Goal: Task Accomplishment & Management: Manage account settings

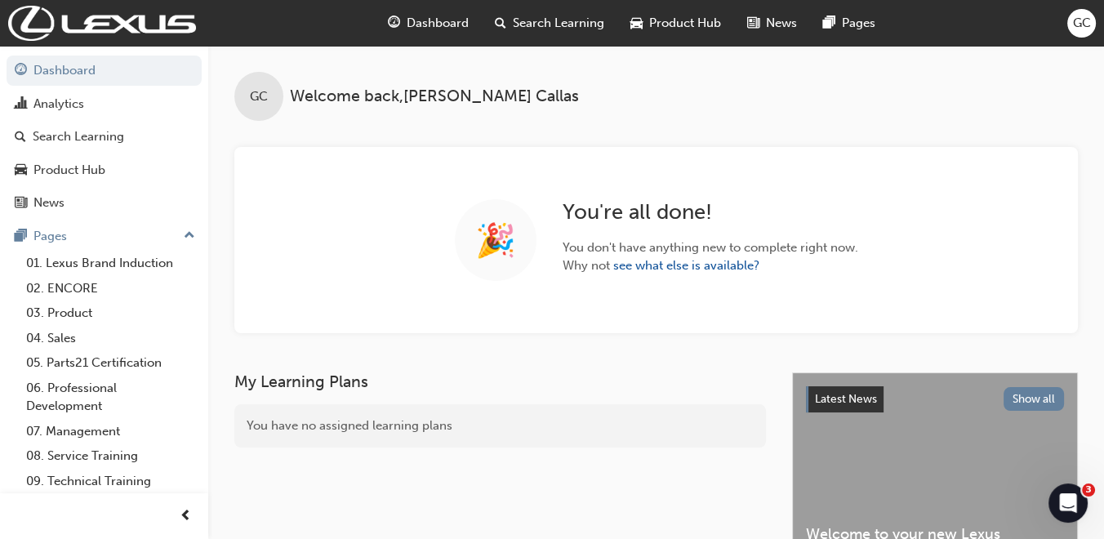
click at [542, 16] on span "Search Learning" at bounding box center [558, 23] width 91 height 19
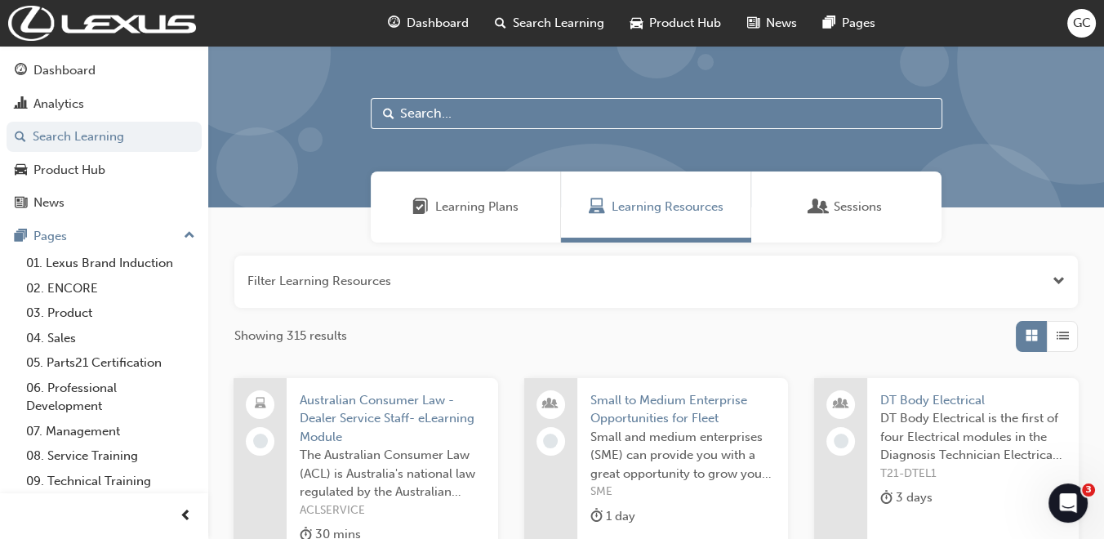
click at [429, 112] on input "text" at bounding box center [657, 113] width 572 height 31
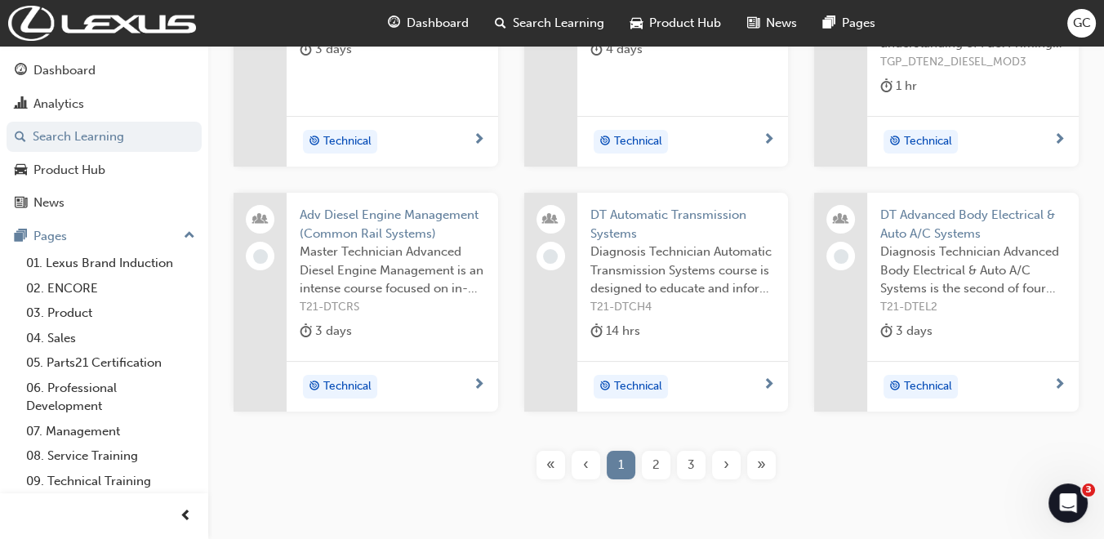
scroll to position [450, 0]
type input "dt"
click at [400, 219] on span "Adv Diesel Engine Management (Common Rail Systems)" at bounding box center [392, 222] width 185 height 37
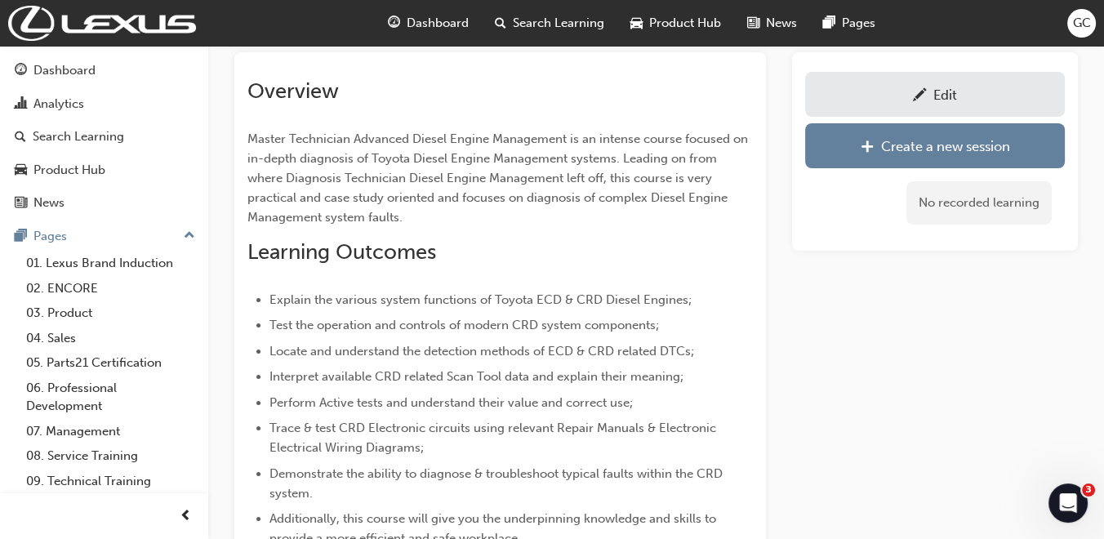
scroll to position [93, 0]
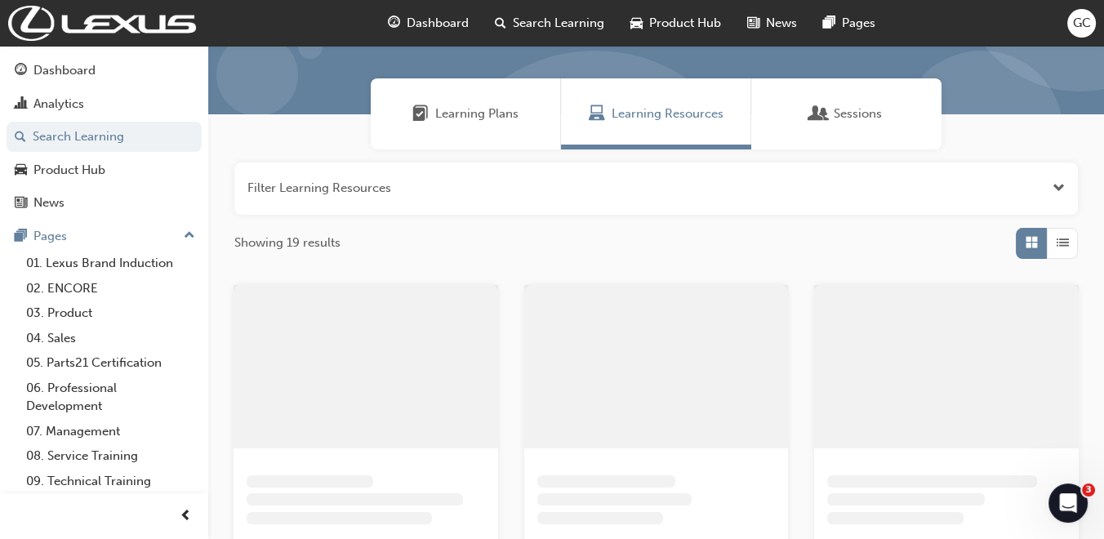
scroll to position [450, 0]
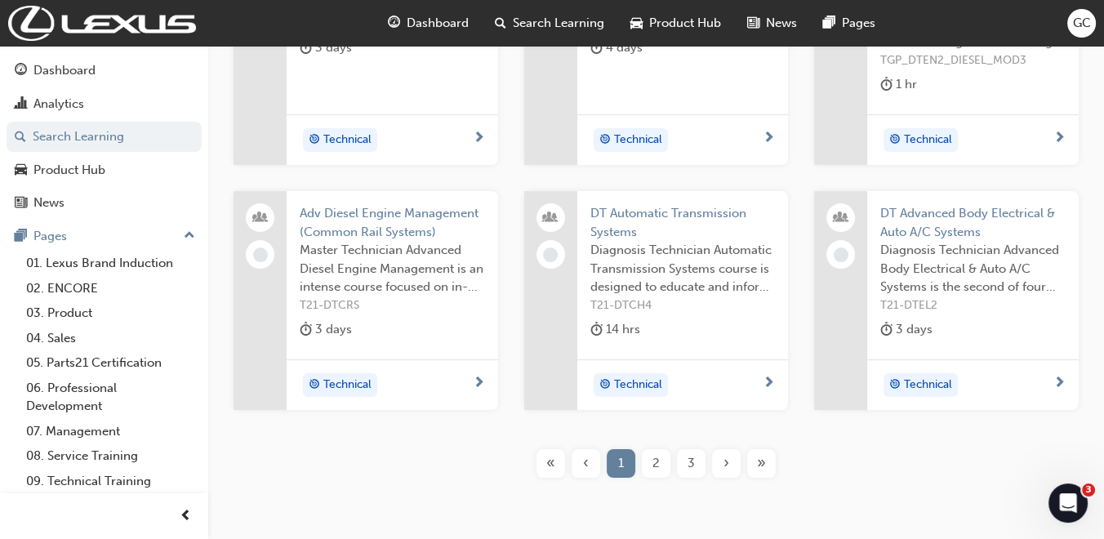
click at [653, 455] on span "2" at bounding box center [655, 463] width 7 height 19
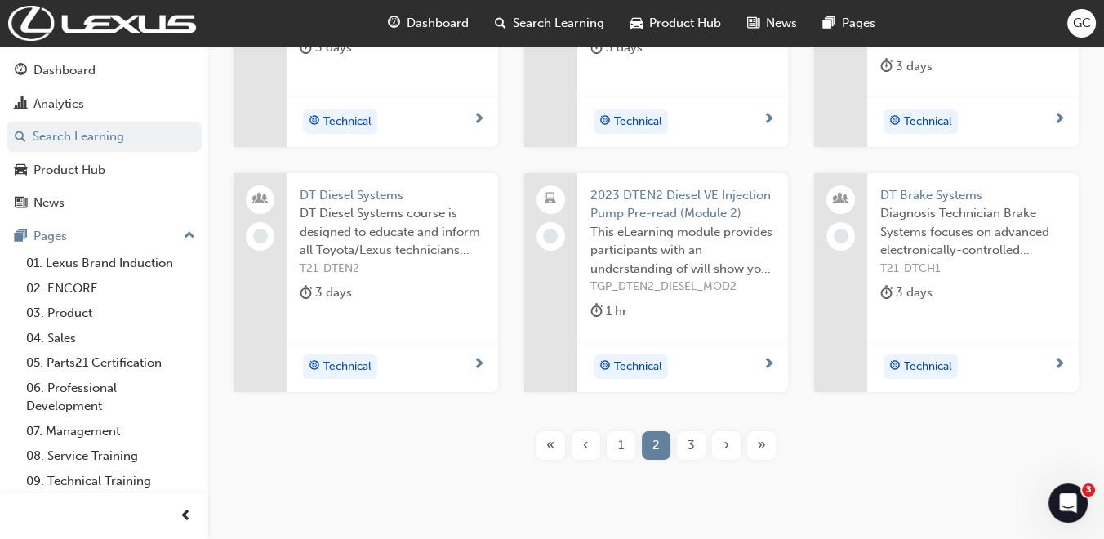
click at [335, 198] on span "DT Diesel Systems" at bounding box center [392, 195] width 185 height 19
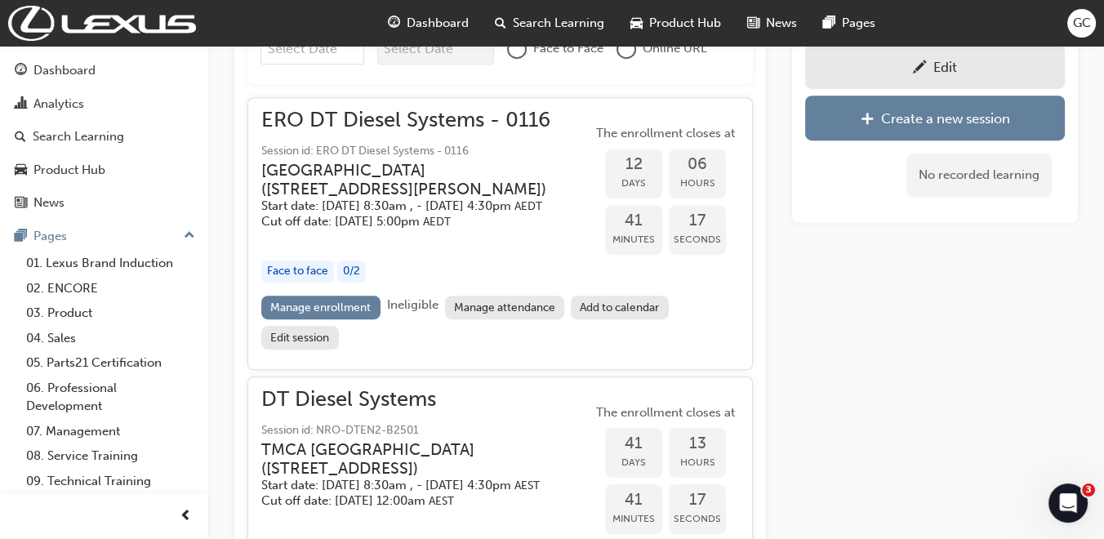
scroll to position [959, 0]
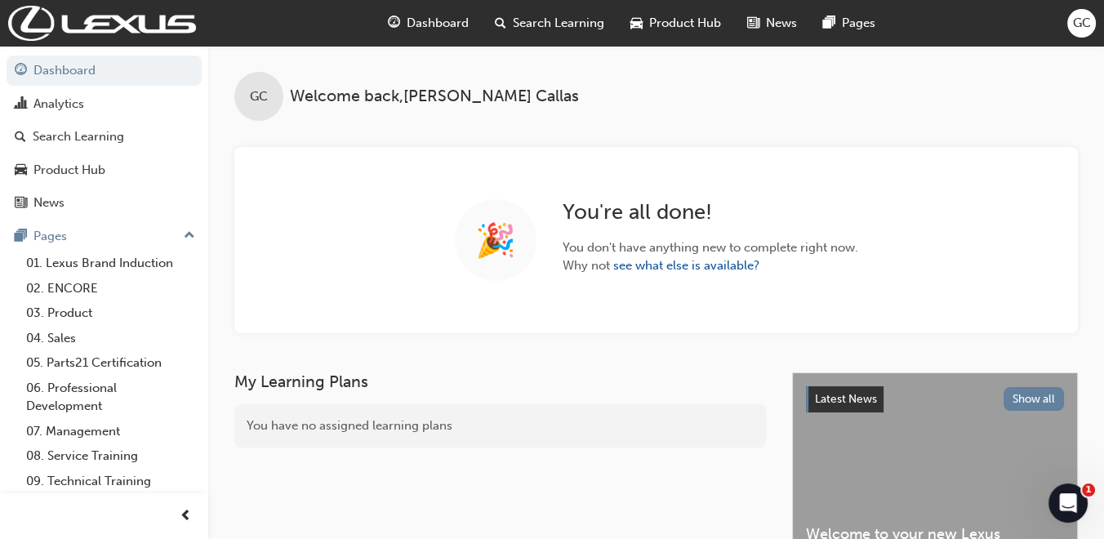
click at [554, 20] on span "Search Learning" at bounding box center [558, 23] width 91 height 19
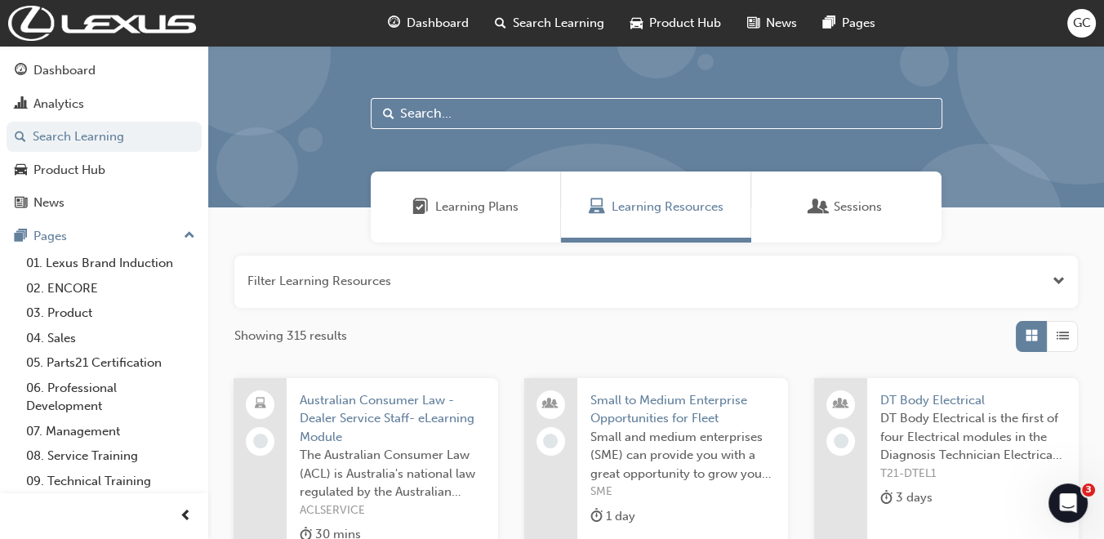
click at [459, 109] on input "text" at bounding box center [657, 113] width 572 height 31
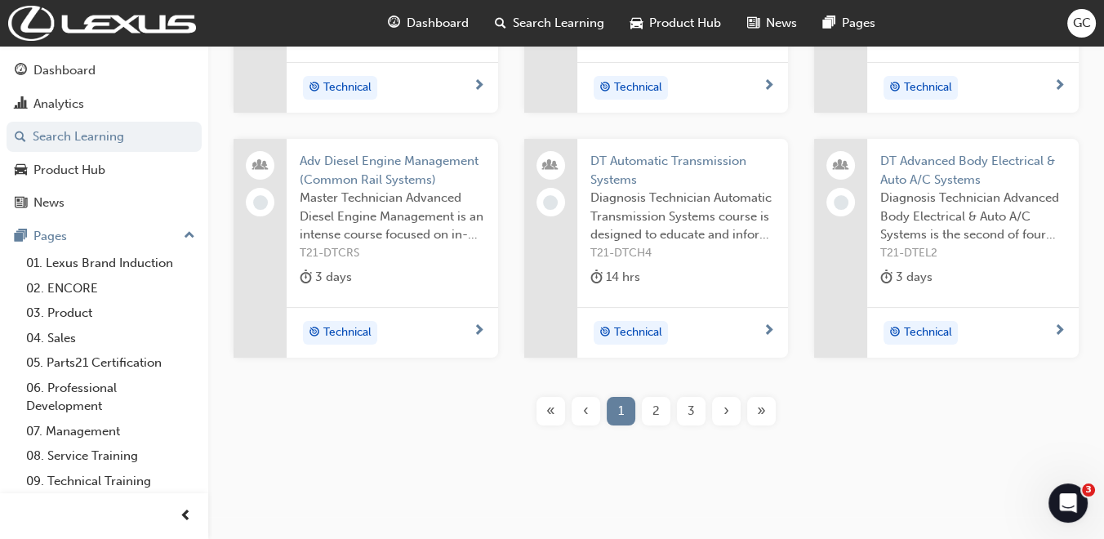
scroll to position [496, 0]
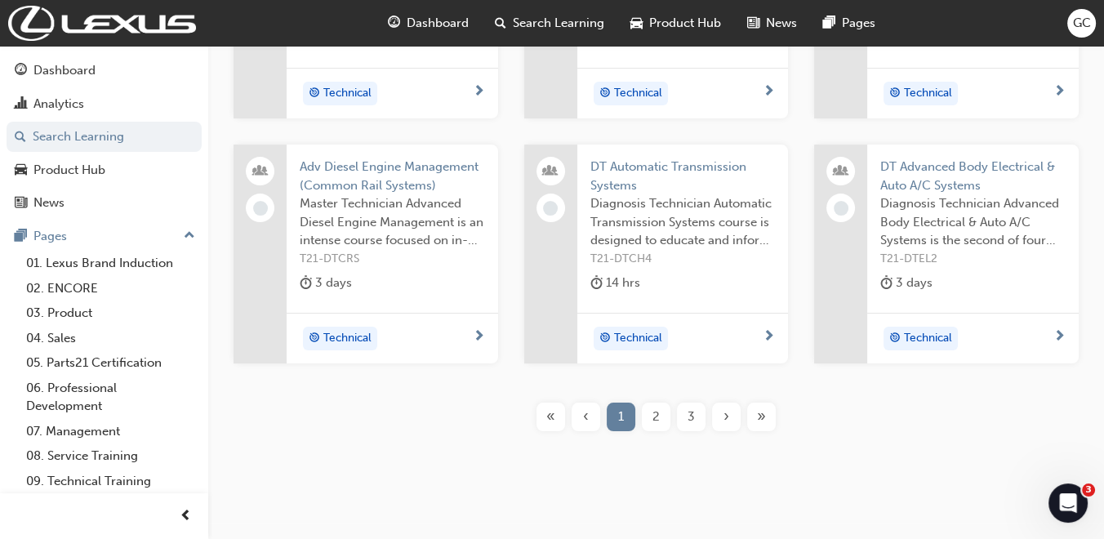
type input "dt"
click at [657, 409] on span "2" at bounding box center [655, 416] width 7 height 19
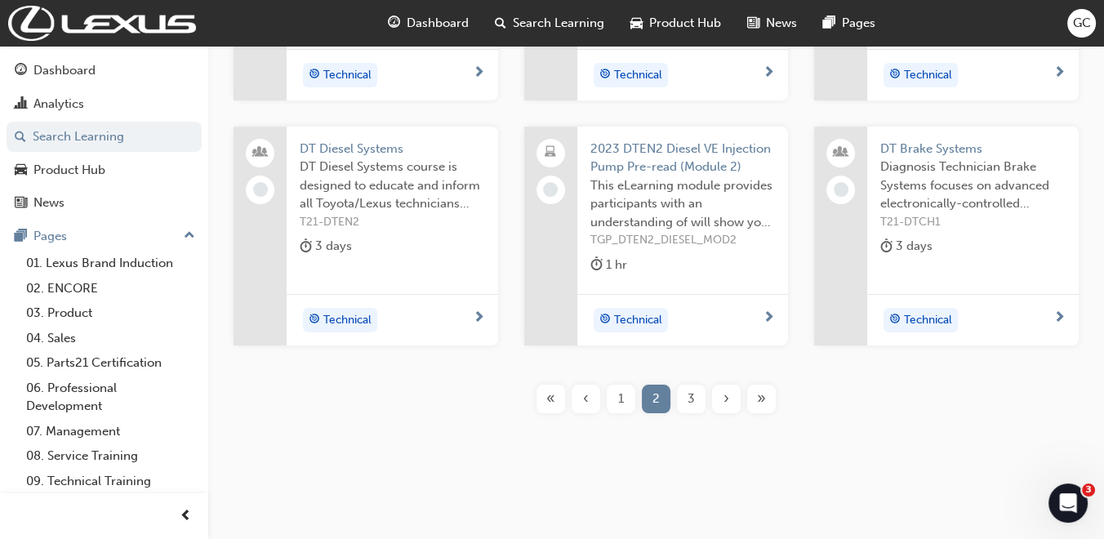
click at [374, 143] on span "DT Diesel Systems" at bounding box center [392, 149] width 185 height 19
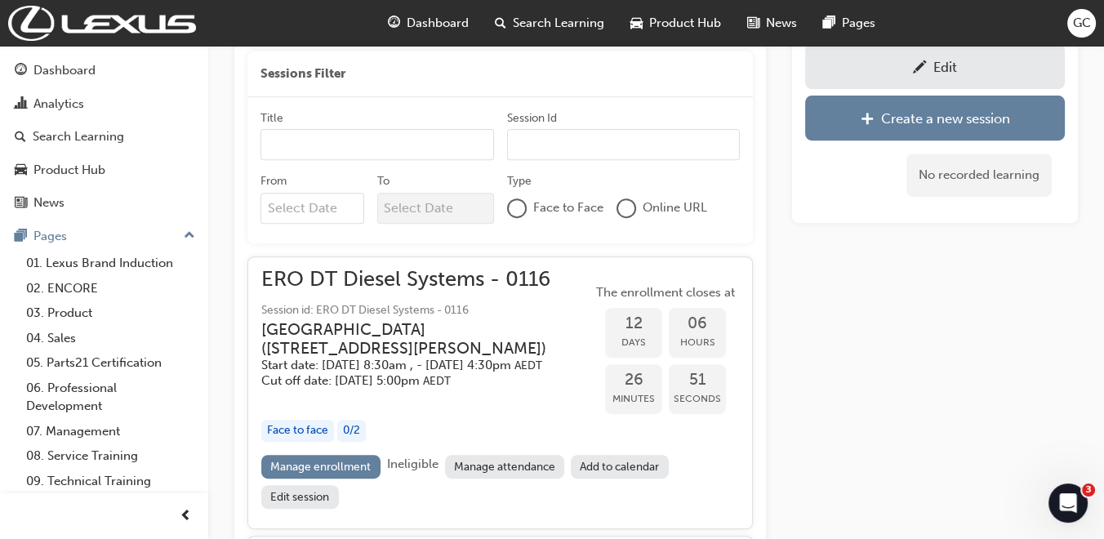
scroll to position [898, 0]
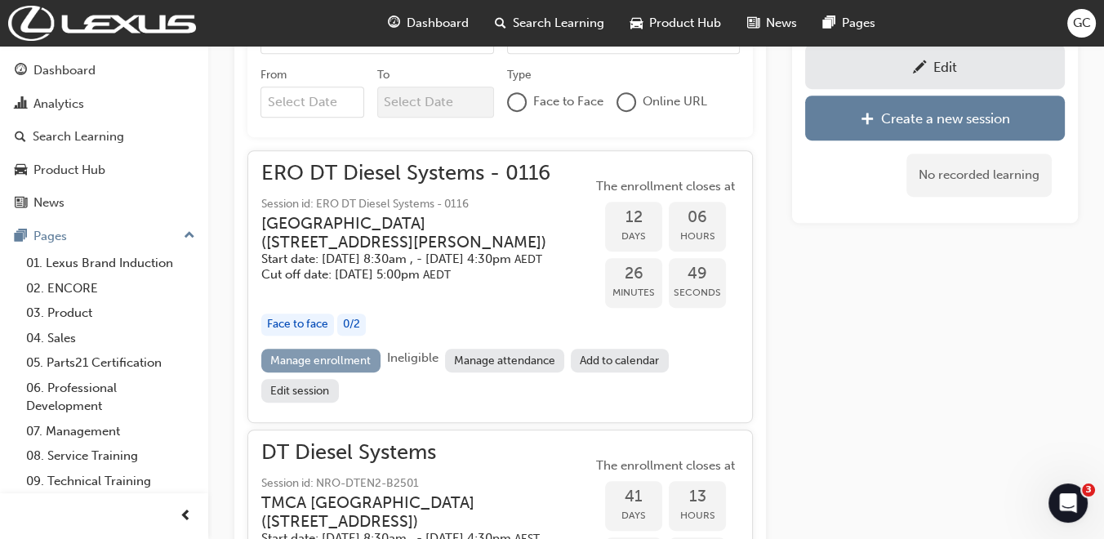
click at [331, 372] on link "Manage enrollment" at bounding box center [320, 361] width 119 height 24
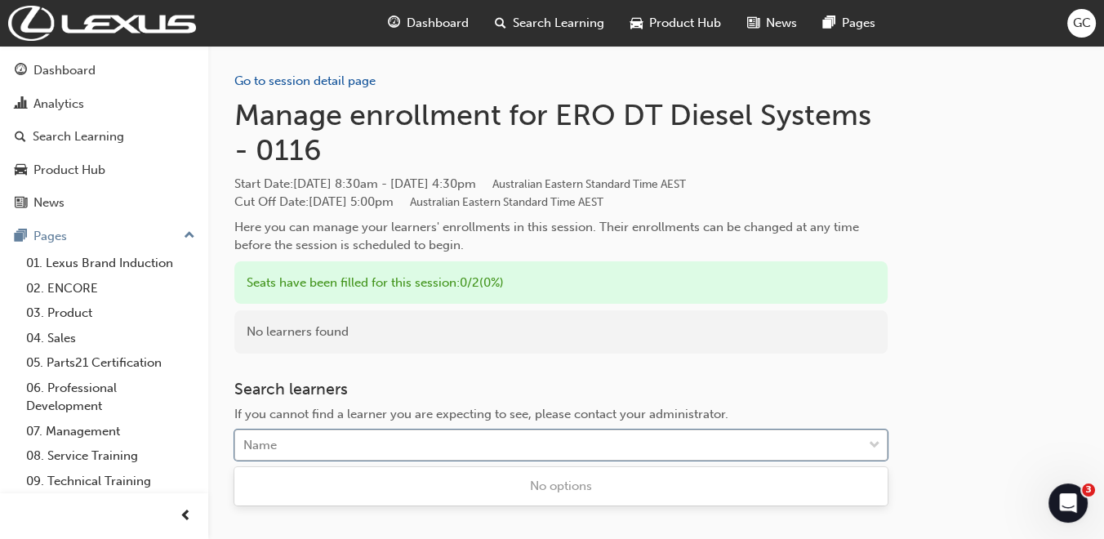
click at [341, 438] on div "Name" at bounding box center [548, 445] width 627 height 29
type input "khu"
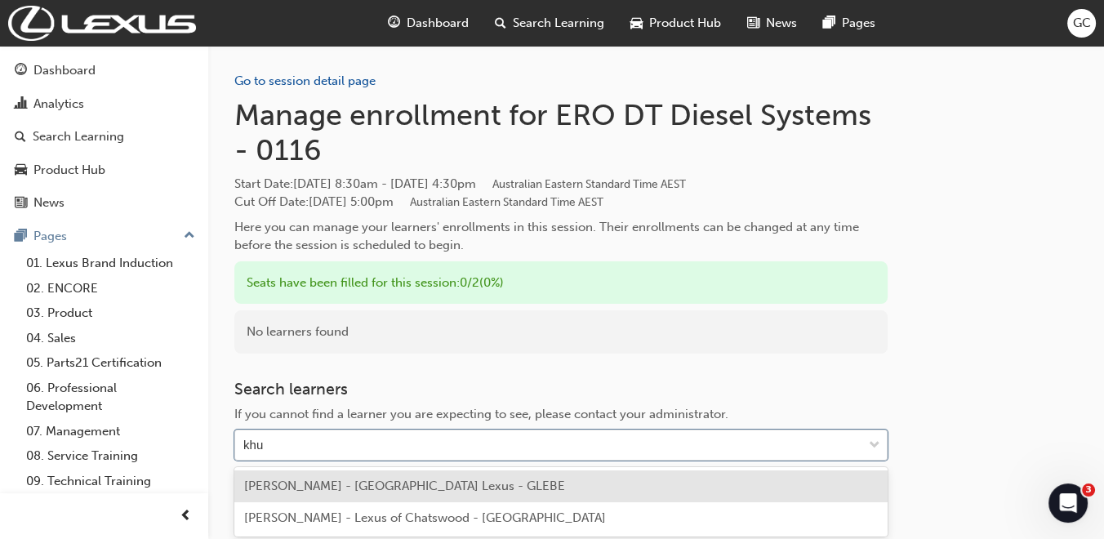
click at [342, 483] on span "Samuel Khu - Sydney City Lexus - GLEBE" at bounding box center [404, 485] width 321 height 15
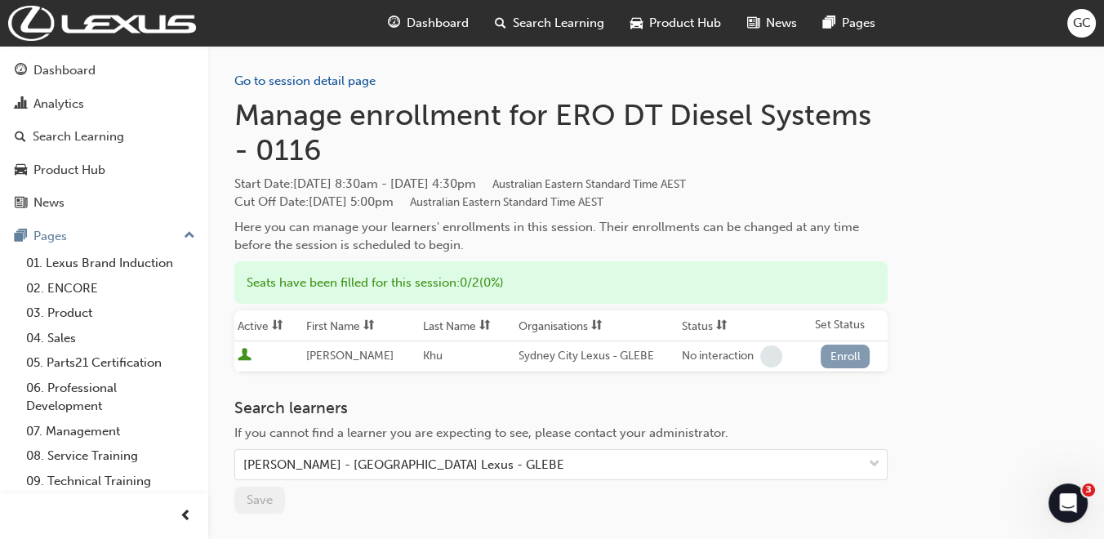
click at [855, 354] on button "Enroll" at bounding box center [845, 357] width 49 height 24
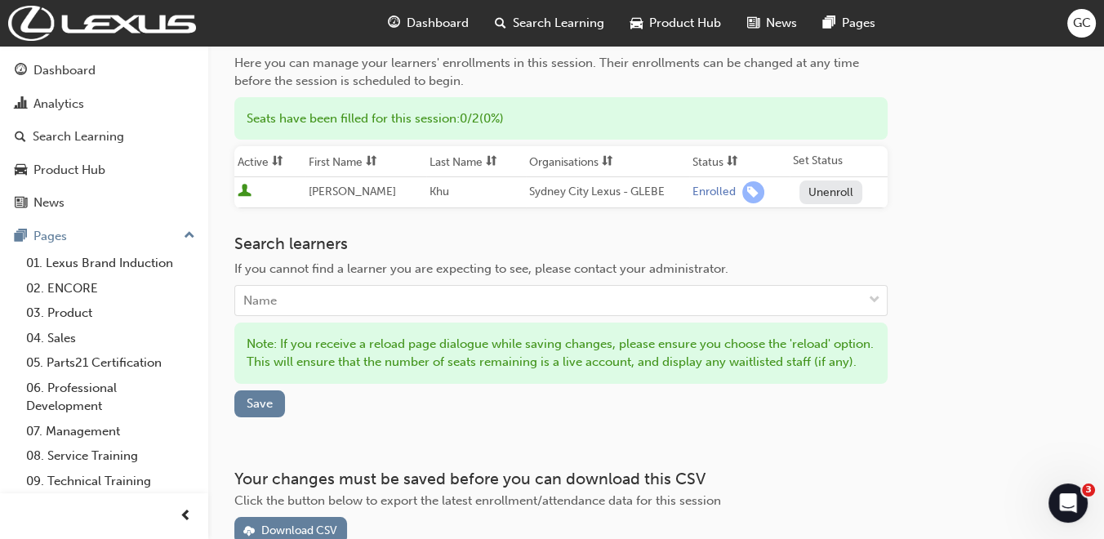
scroll to position [165, 0]
click at [269, 403] on span "Save" at bounding box center [260, 402] width 26 height 15
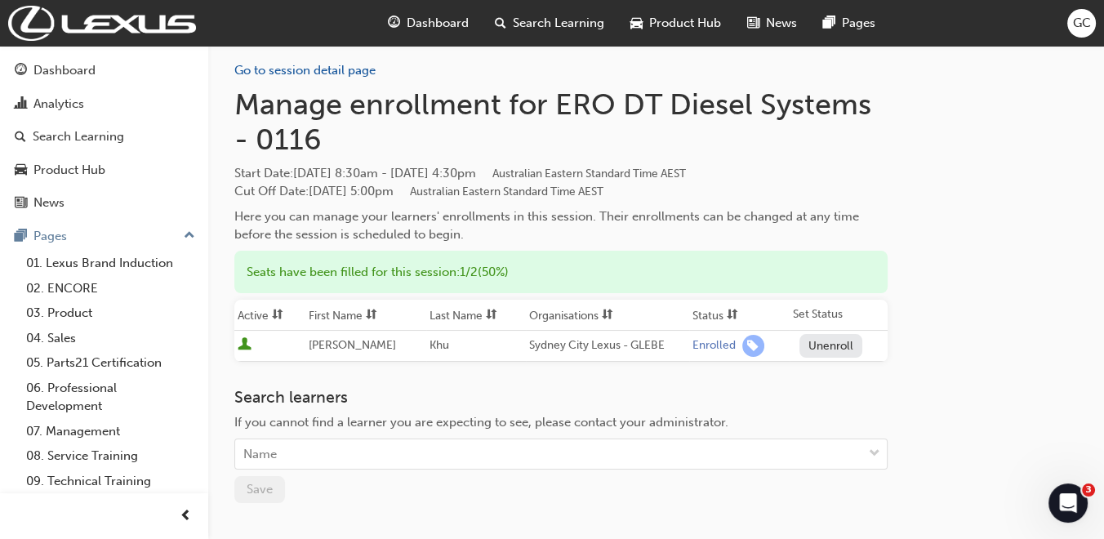
scroll to position [0, 0]
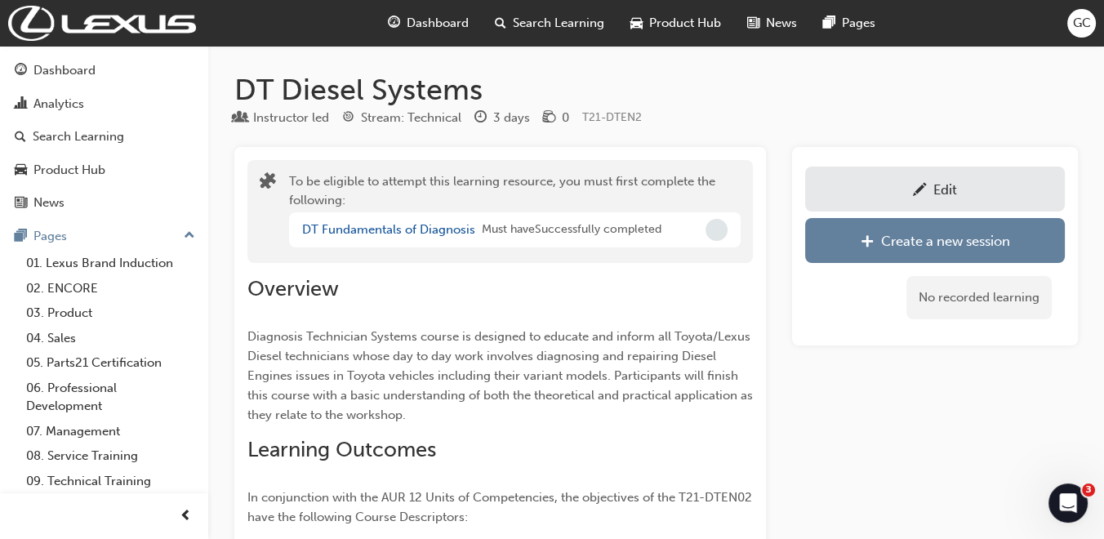
scroll to position [898, 0]
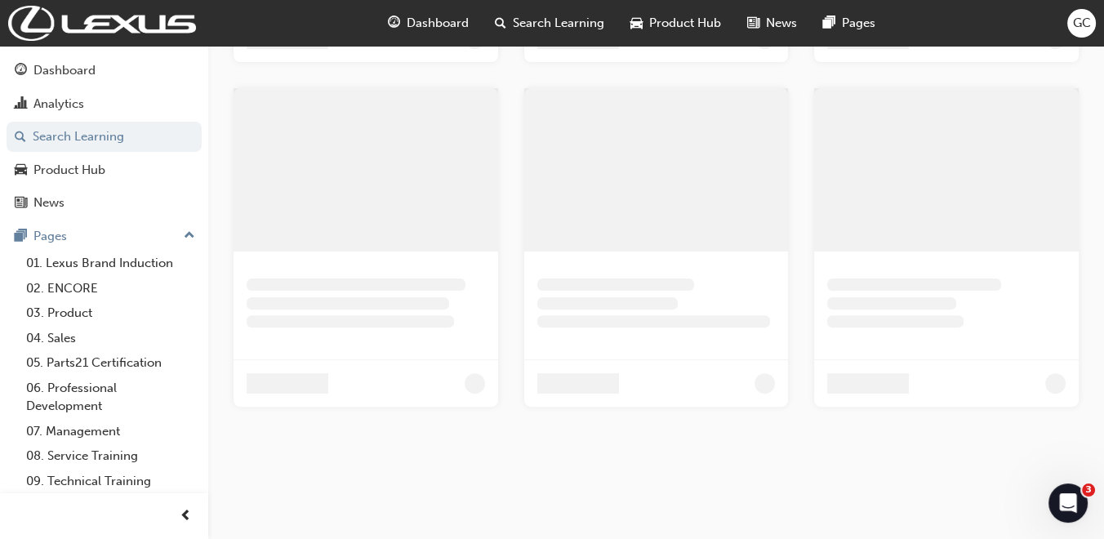
scroll to position [496, 0]
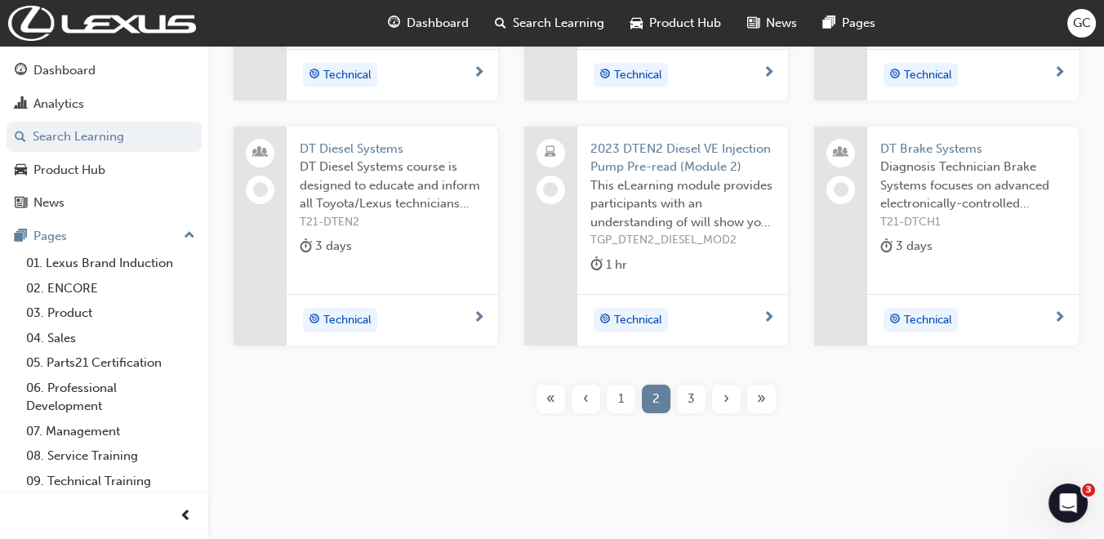
click at [689, 392] on span "3" at bounding box center [690, 398] width 7 height 19
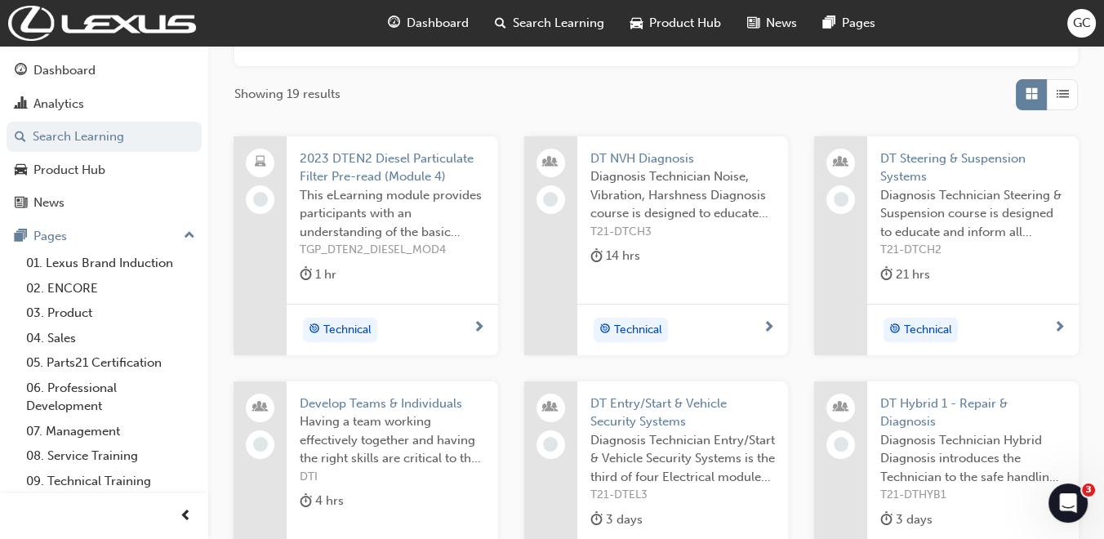
scroll to position [236, 0]
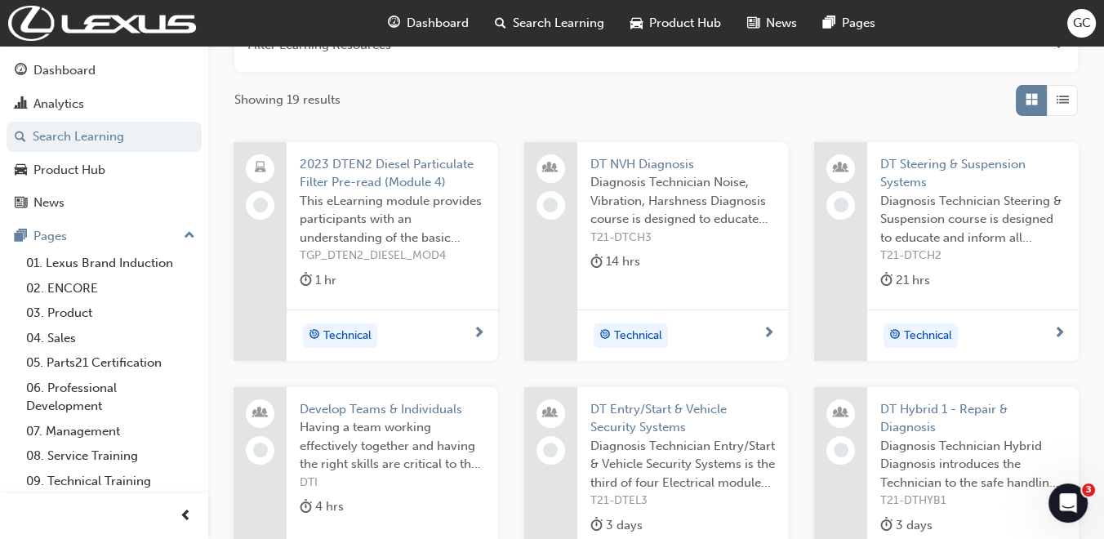
click at [622, 163] on span "DT NVH Diagnosis" at bounding box center [682, 164] width 185 height 19
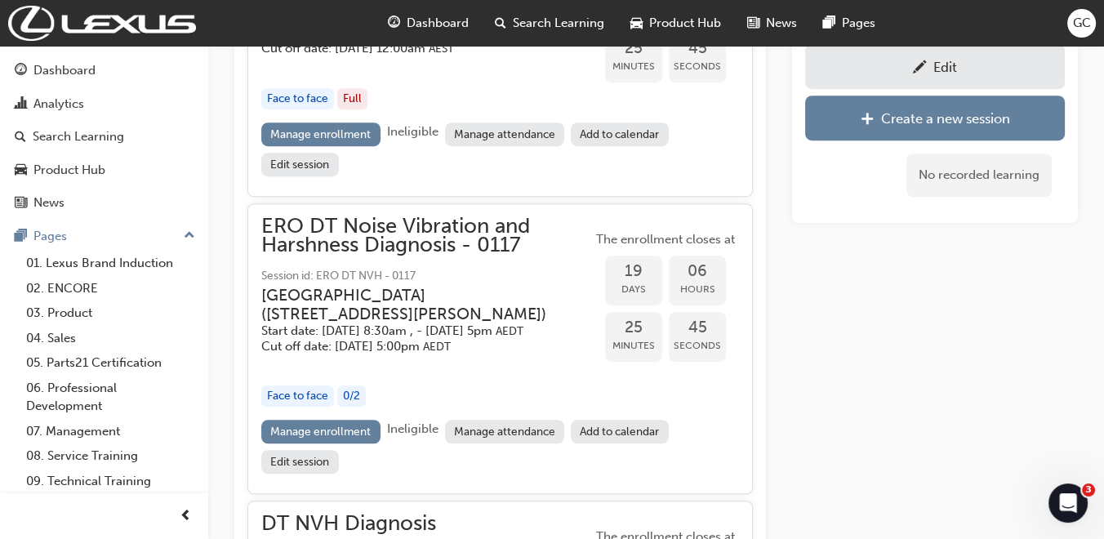
scroll to position [1199, 0]
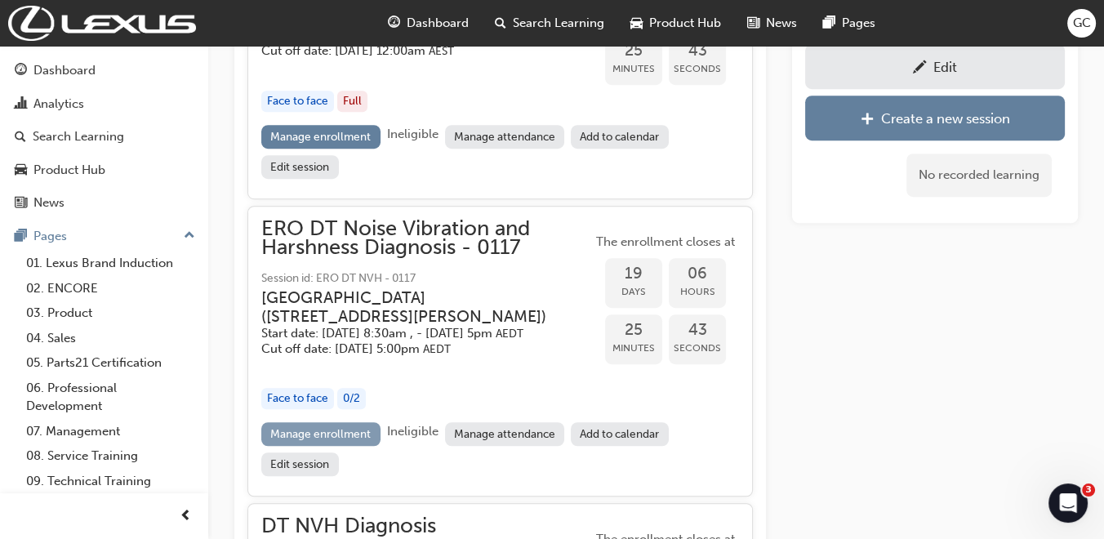
click at [322, 446] on link "Manage enrollment" at bounding box center [320, 434] width 119 height 24
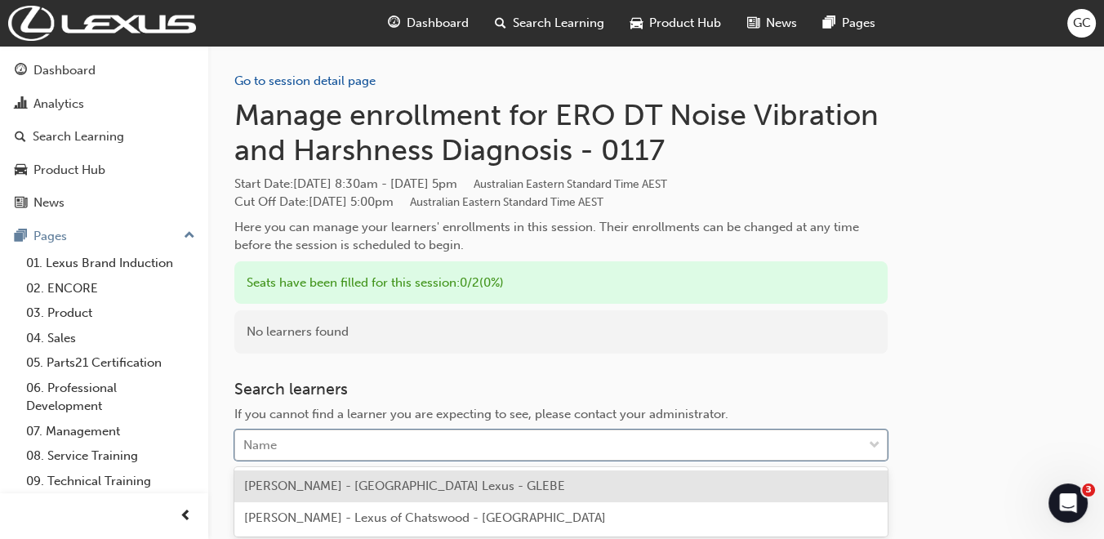
click at [321, 441] on div "Name" at bounding box center [548, 445] width 627 height 29
type input "khu"
click at [310, 480] on span "Samuel Khu - Sydney City Lexus - GLEBE" at bounding box center [404, 485] width 321 height 15
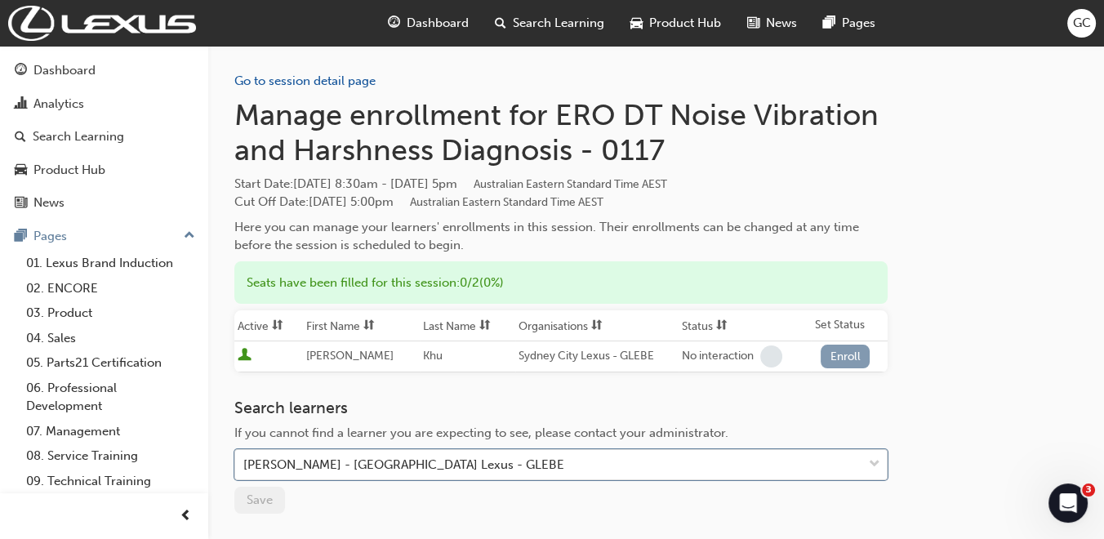
click at [842, 352] on button "Enroll" at bounding box center [845, 357] width 49 height 24
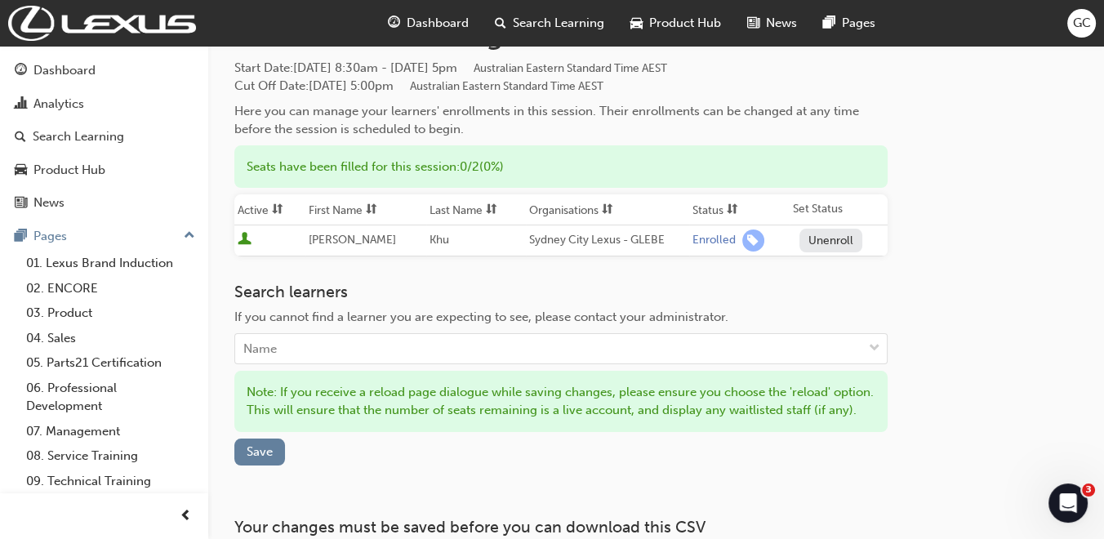
scroll to position [121, 0]
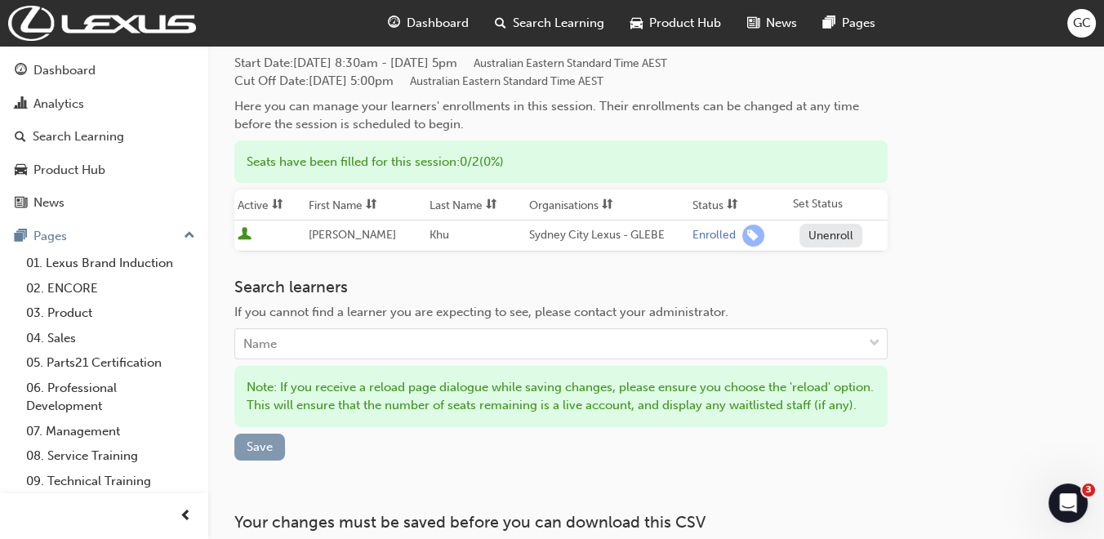
click at [260, 443] on span "Save" at bounding box center [260, 446] width 26 height 15
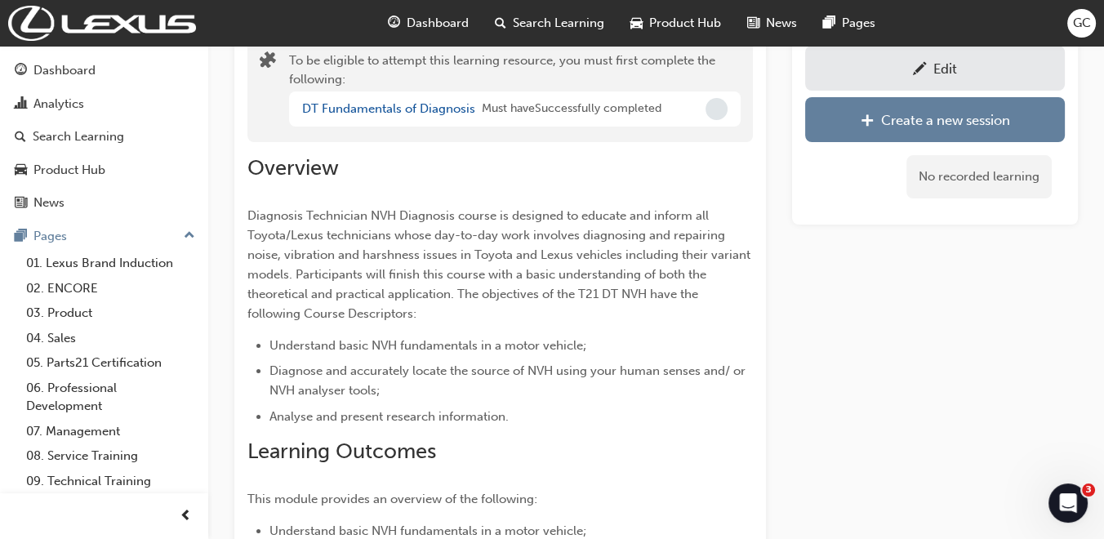
scroll to position [1199, 0]
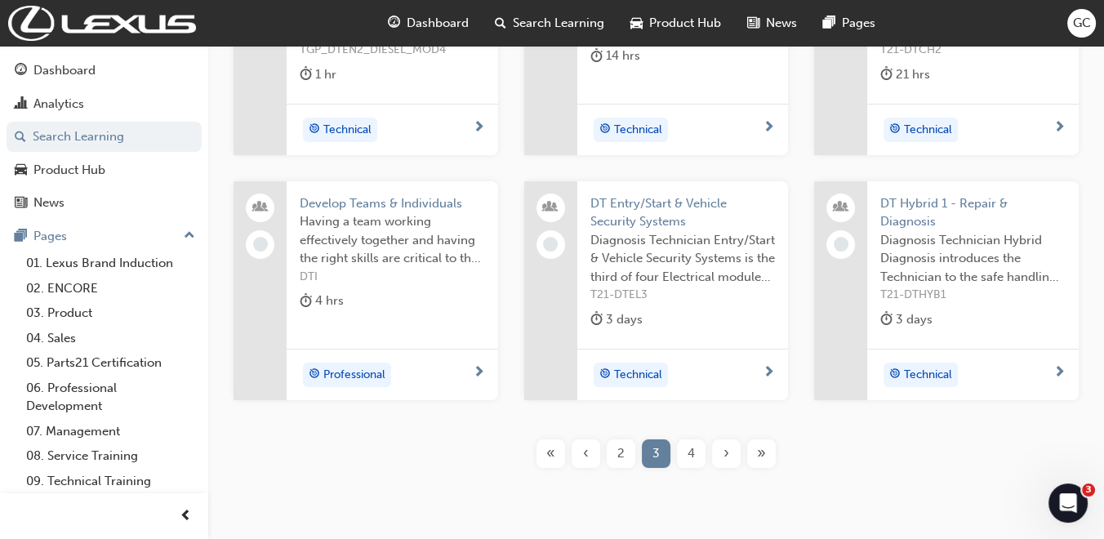
scroll to position [501, 0]
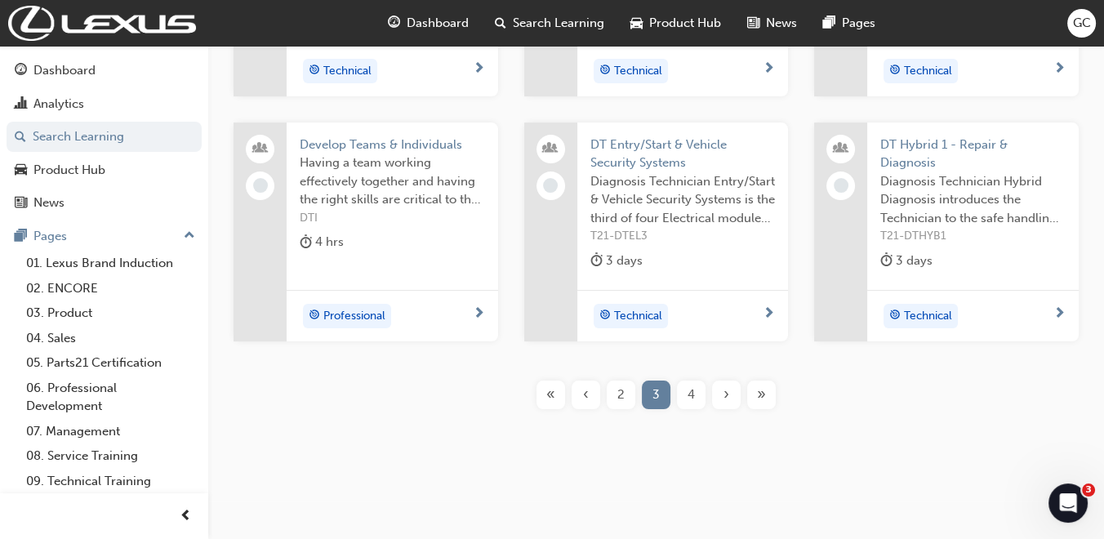
click at [698, 390] on div "4" at bounding box center [691, 394] width 29 height 29
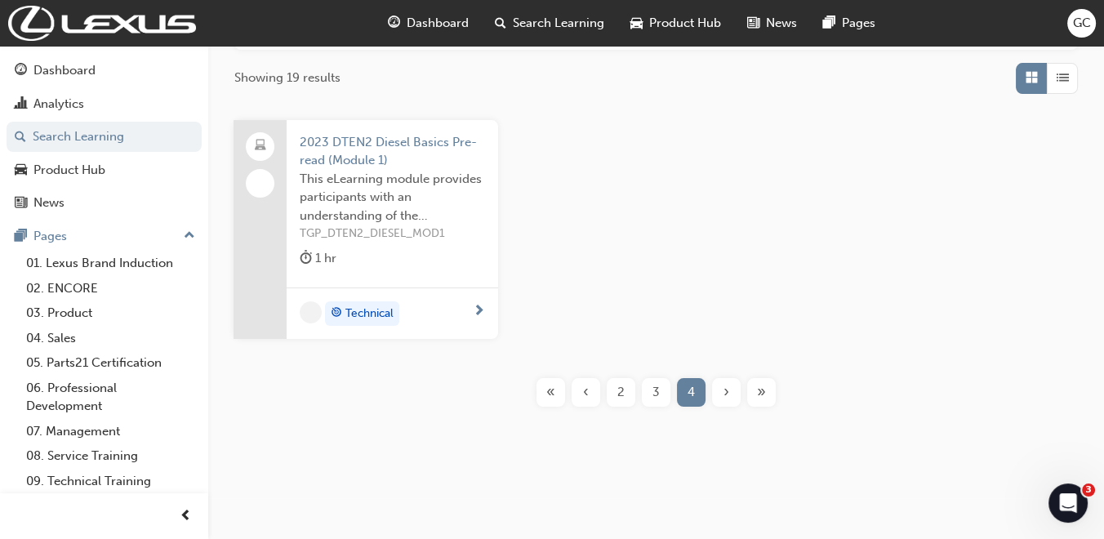
scroll to position [256, 0]
click at [618, 397] on span "2" at bounding box center [620, 394] width 7 height 19
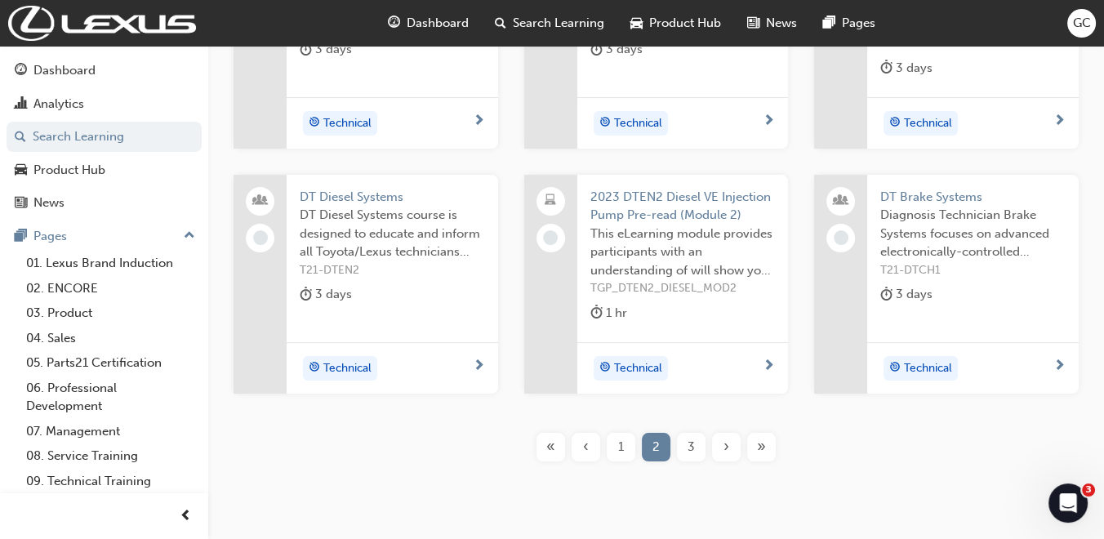
scroll to position [501, 0]
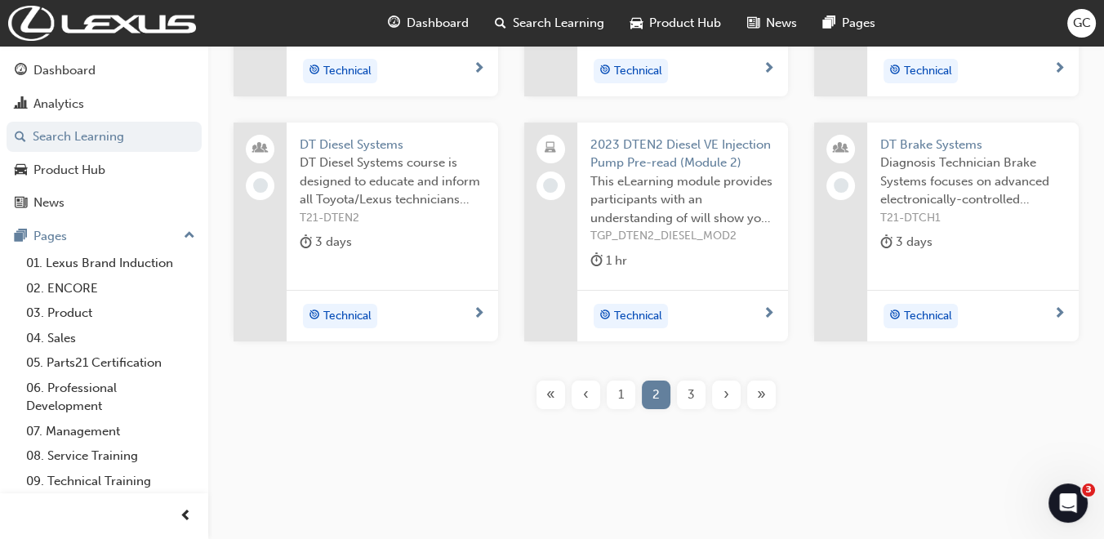
click at [616, 389] on div "1" at bounding box center [621, 394] width 29 height 29
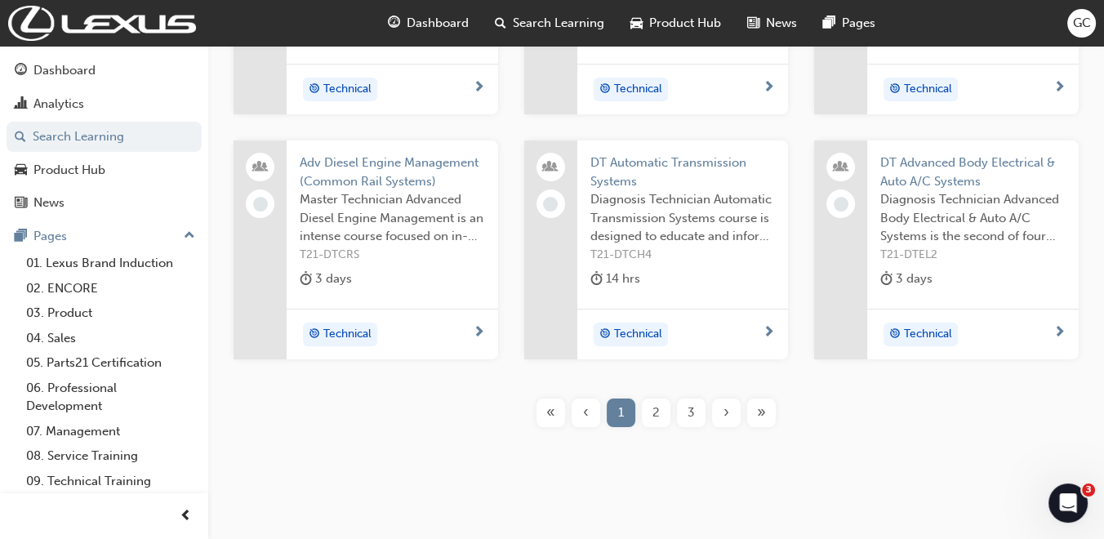
click at [698, 166] on span "DT Automatic Transmission Systems" at bounding box center [682, 171] width 185 height 37
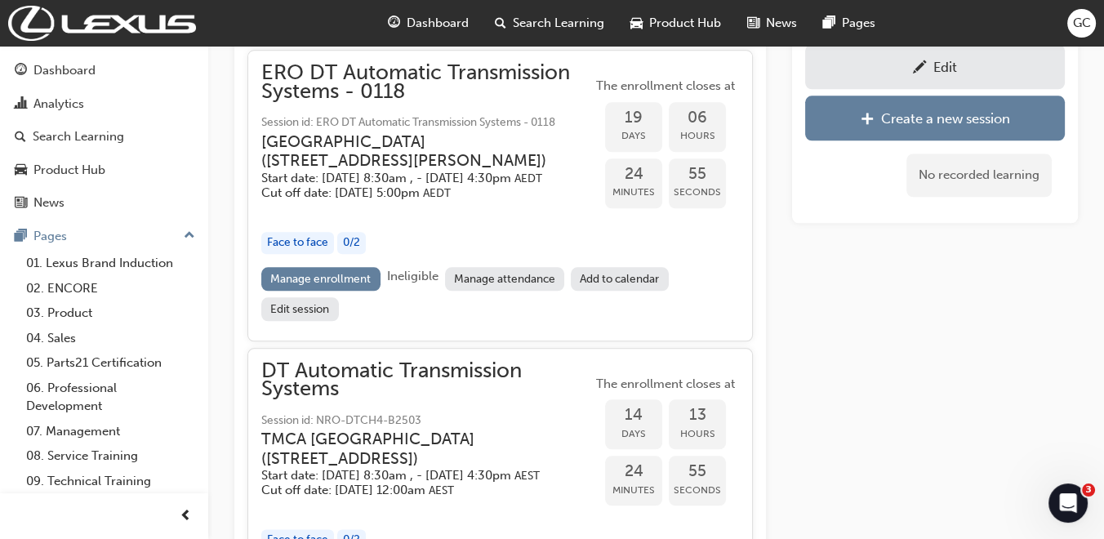
scroll to position [2253, 0]
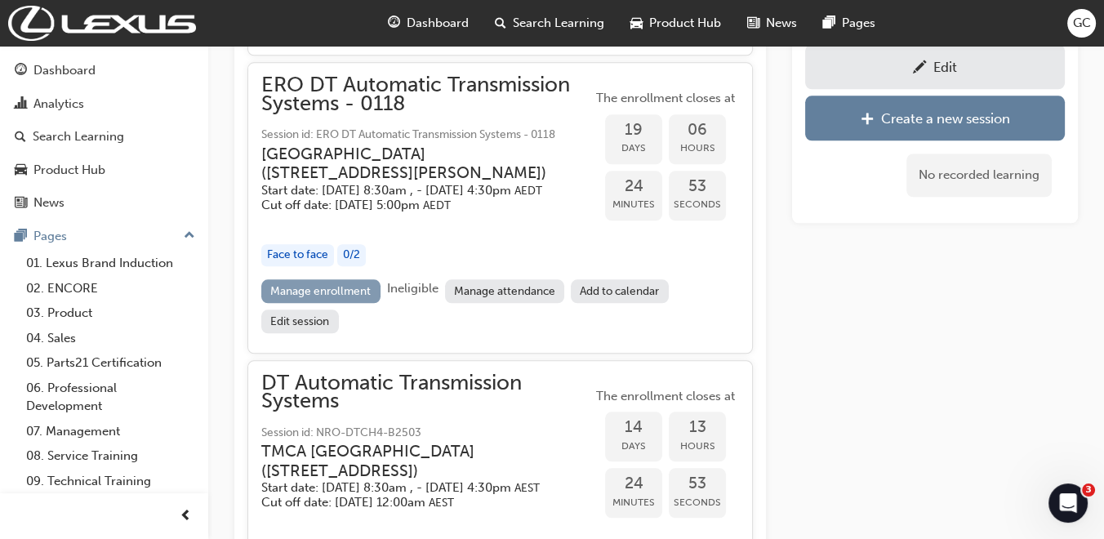
click at [345, 303] on link "Manage enrollment" at bounding box center [320, 291] width 119 height 24
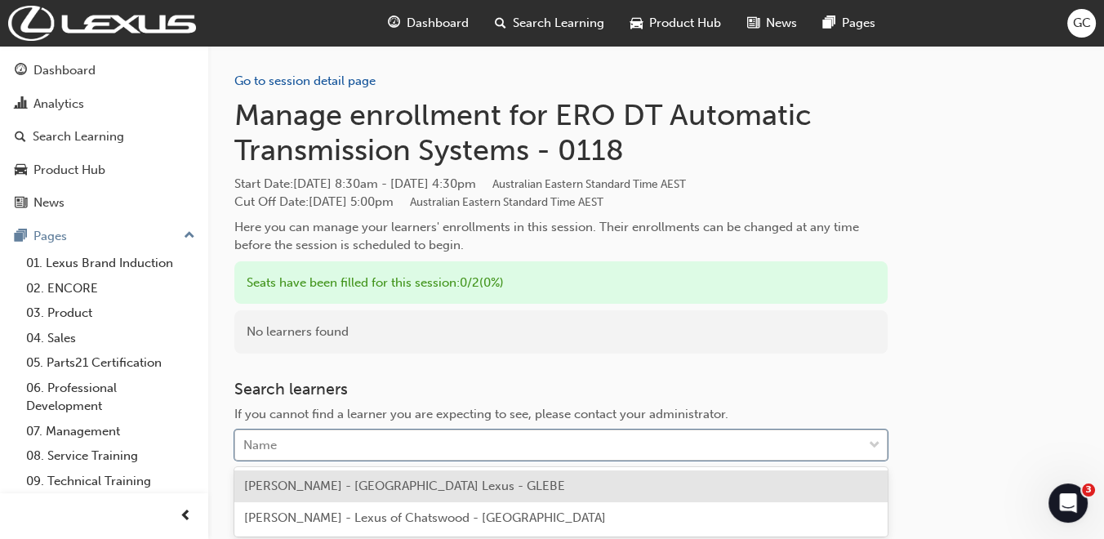
click at [305, 438] on div "Name" at bounding box center [548, 445] width 627 height 29
type input "khu"
click at [317, 478] on span "Samuel Khu - Sydney City Lexus - GLEBE" at bounding box center [404, 485] width 321 height 15
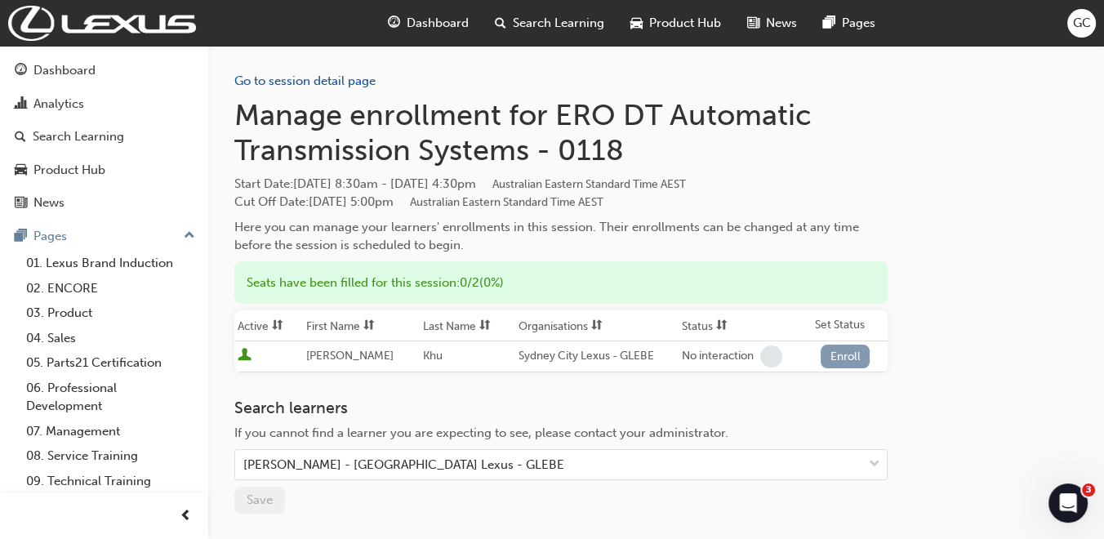
click at [840, 349] on button "Enroll" at bounding box center [845, 357] width 49 height 24
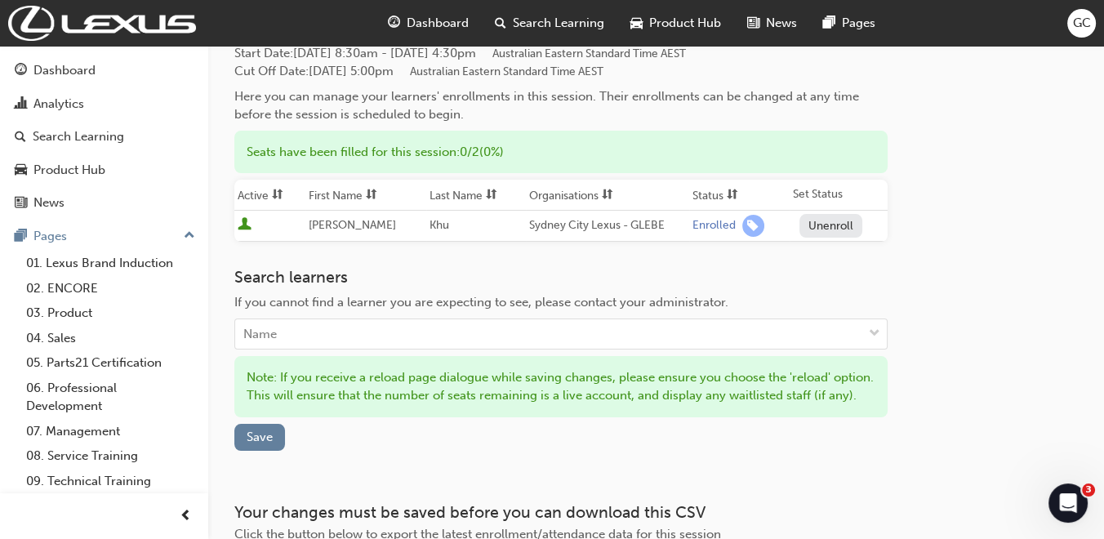
scroll to position [132, 0]
click at [259, 434] on span "Save" at bounding box center [260, 435] width 26 height 15
